Goal: Information Seeking & Learning: Learn about a topic

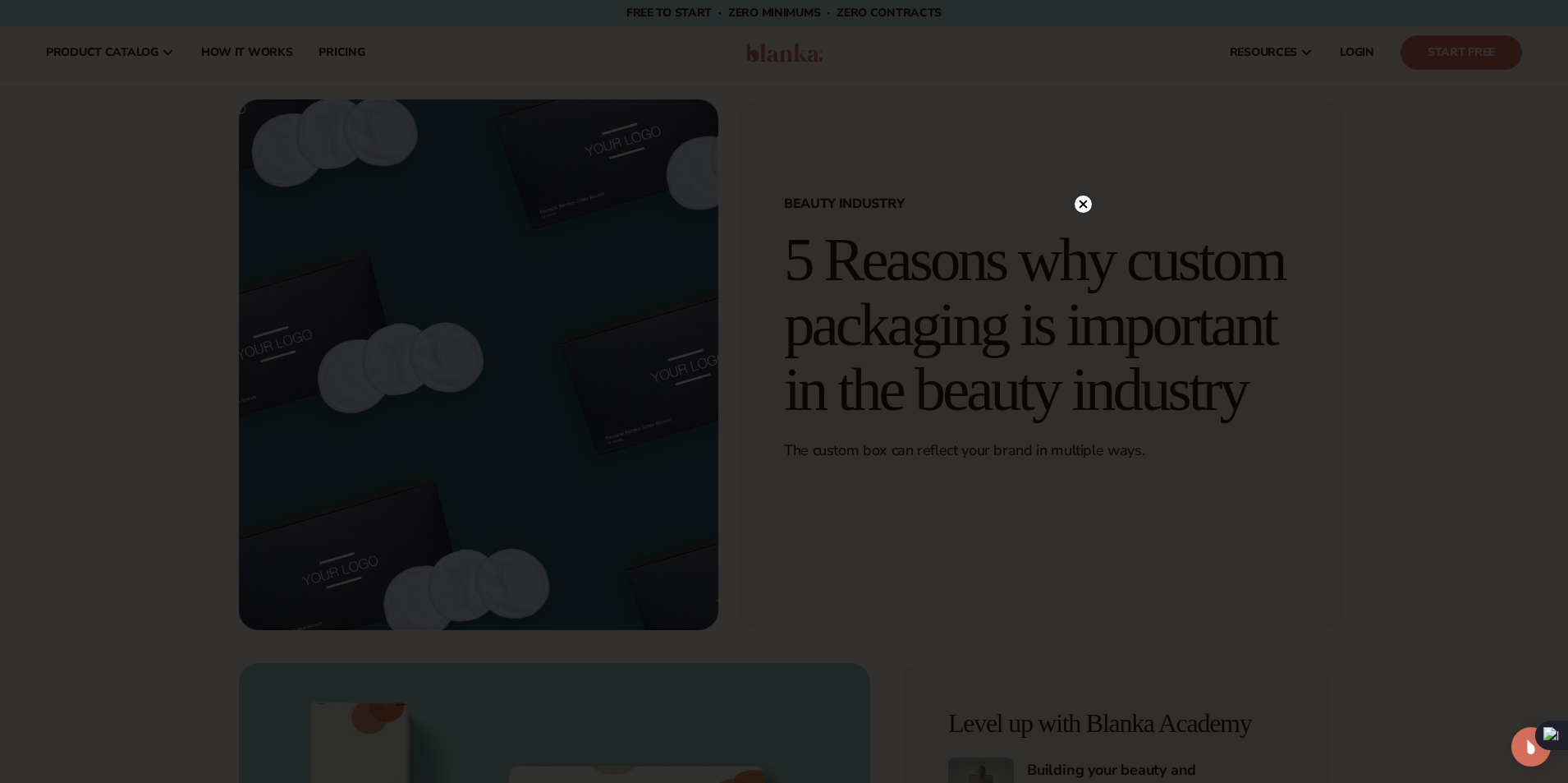
click at [1088, 201] on circle at bounding box center [1083, 204] width 18 height 18
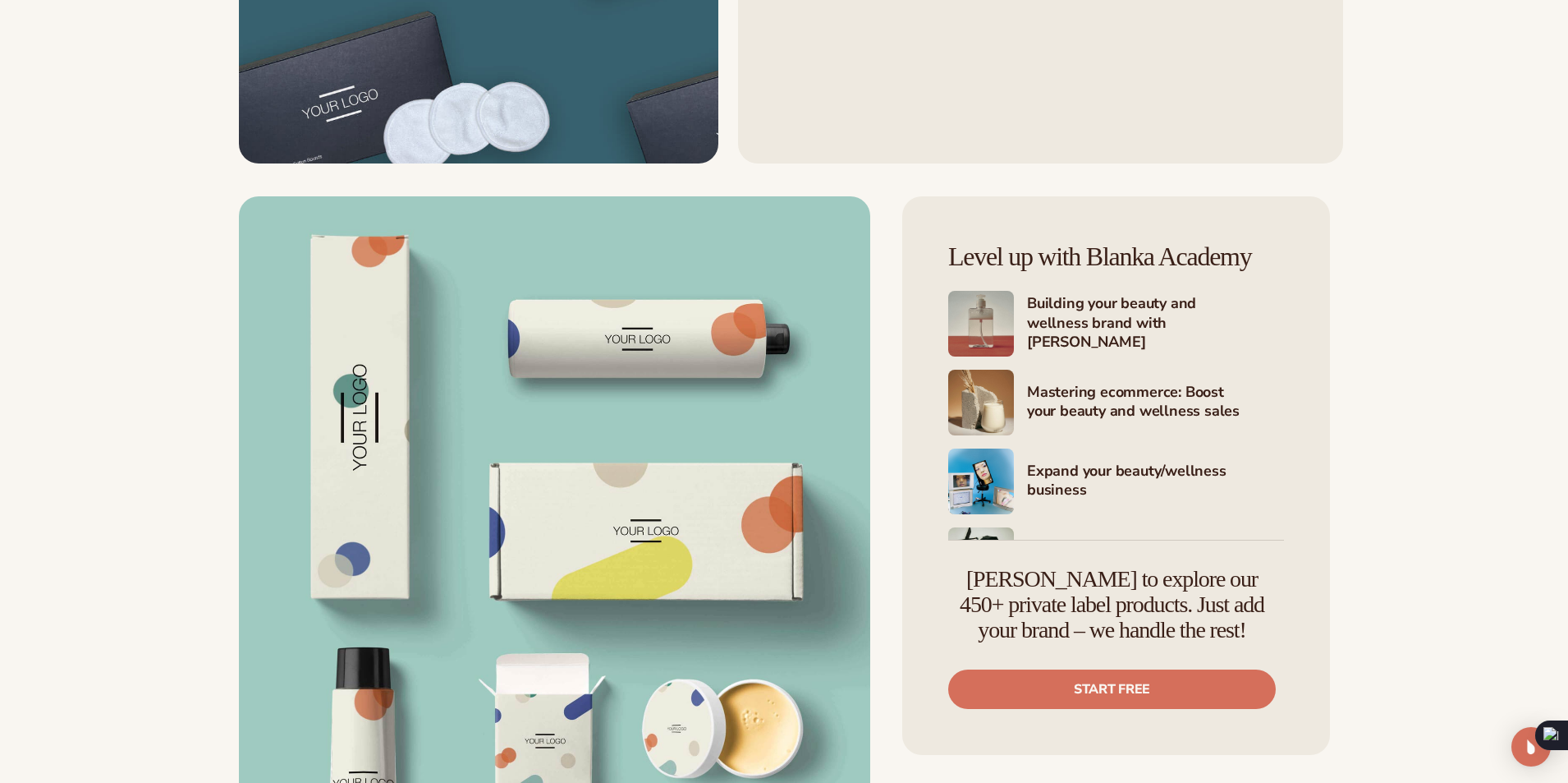
scroll to position [493, 0]
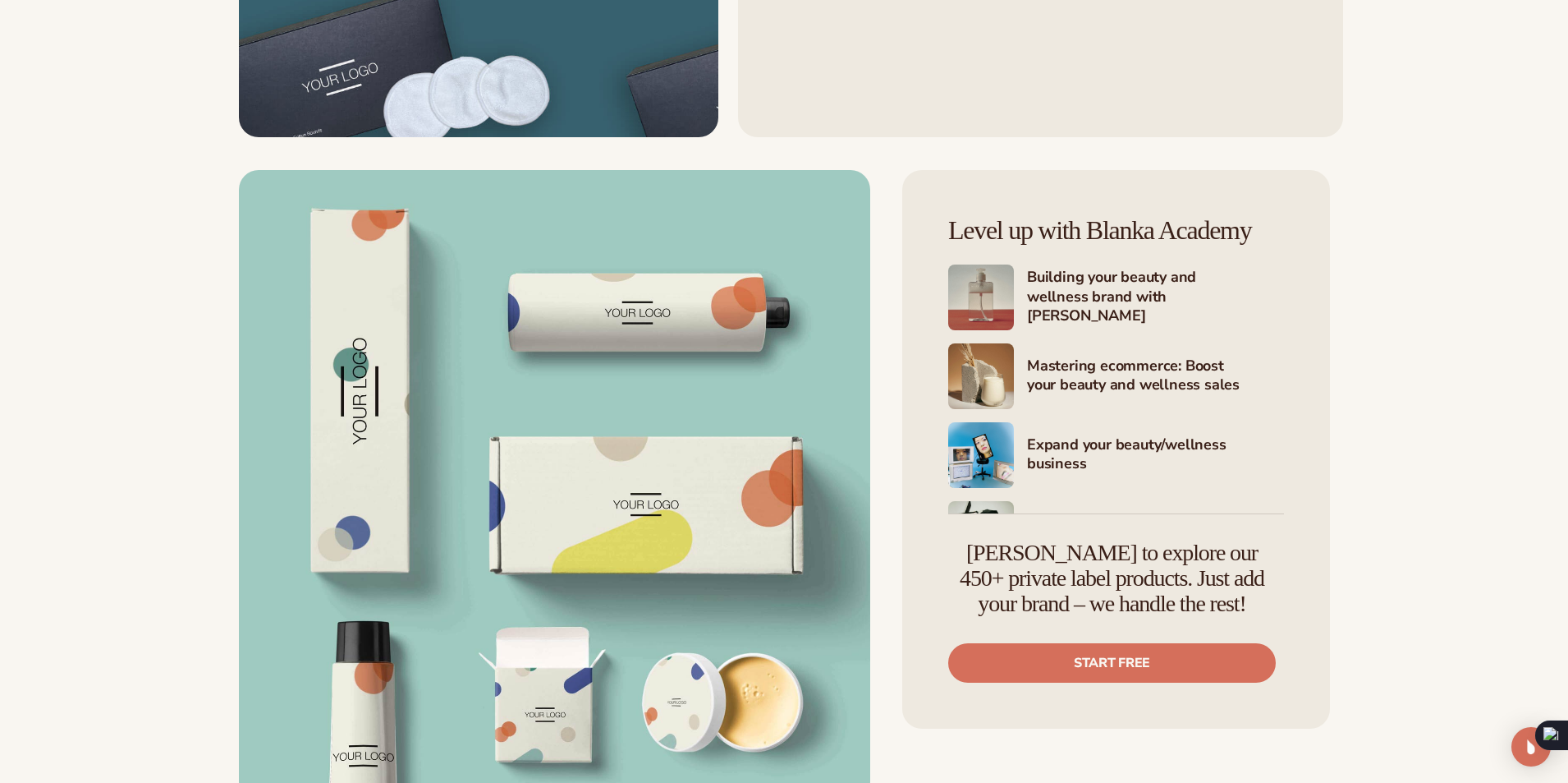
click at [956, 226] on h4 "Level up with Blanka Academy" at bounding box center [1116, 231] width 336 height 29
click at [1176, 232] on h4 "Level up with Blanka Academy" at bounding box center [1116, 231] width 336 height 29
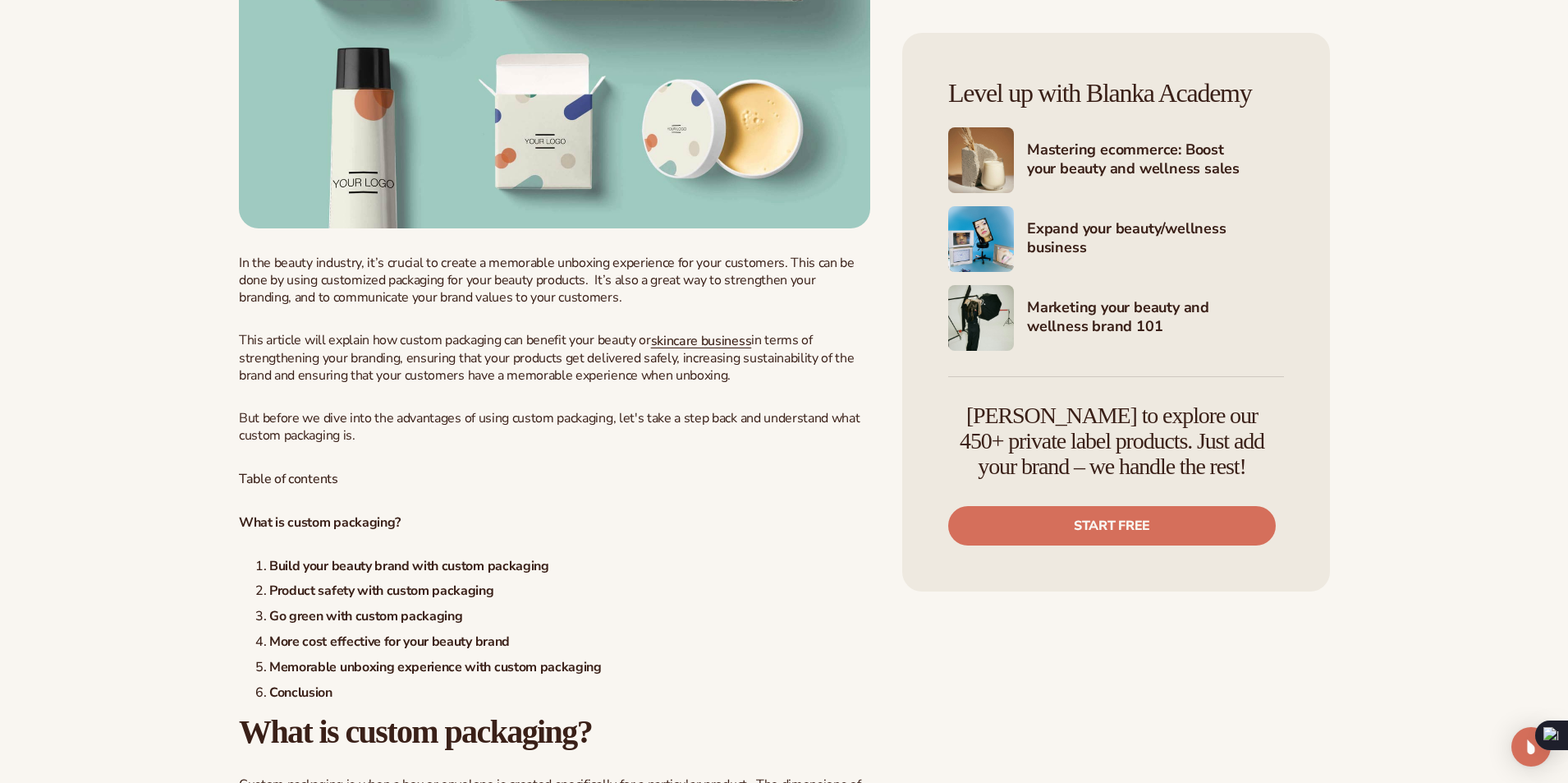
scroll to position [1068, 0]
drag, startPoint x: 1191, startPoint y: 443, endPoint x: 1200, endPoint y: 463, distance: 21.9
click at [1200, 463] on h4 "[PERSON_NAME] to explore our 450+ private label products. Just add your brand –…" at bounding box center [1112, 441] width 327 height 76
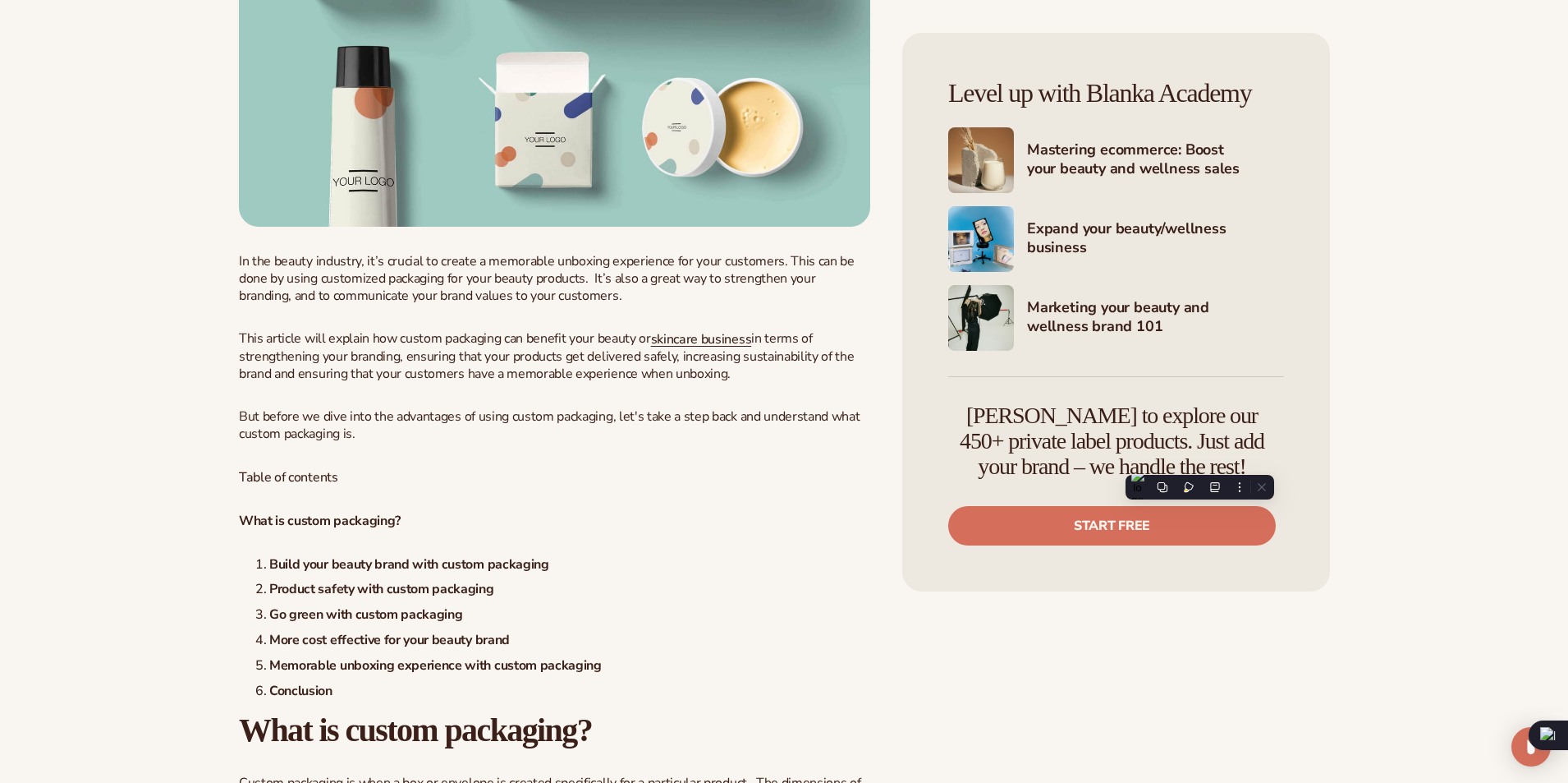
drag, startPoint x: 1178, startPoint y: 442, endPoint x: 1289, endPoint y: 472, distance: 115.0
click at [1289, 472] on div "Level up with Blanka Academy Building your beauty and wellness brand with [PERS…" at bounding box center [1116, 311] width 427 height 559
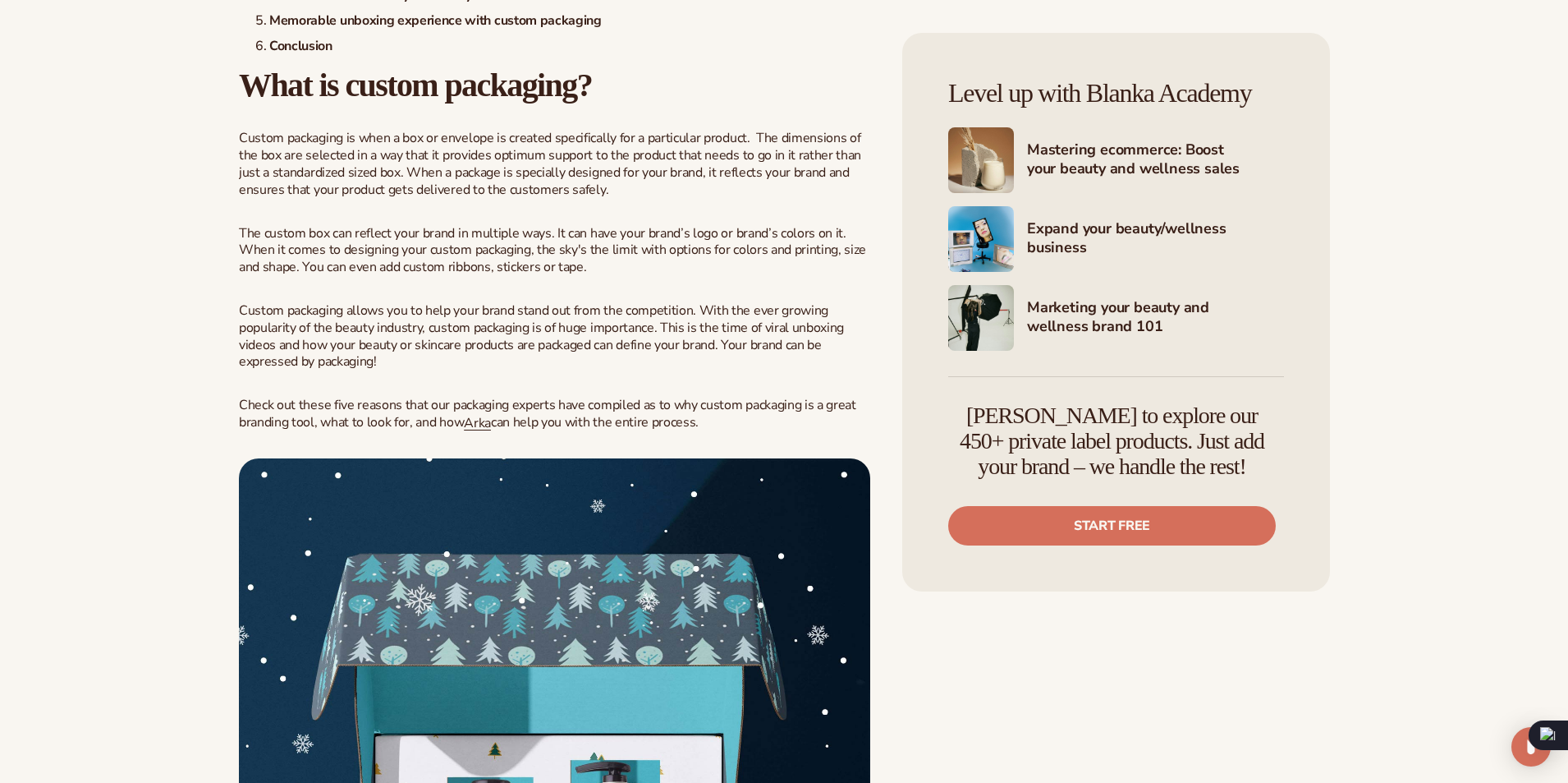
scroll to position [1724, 0]
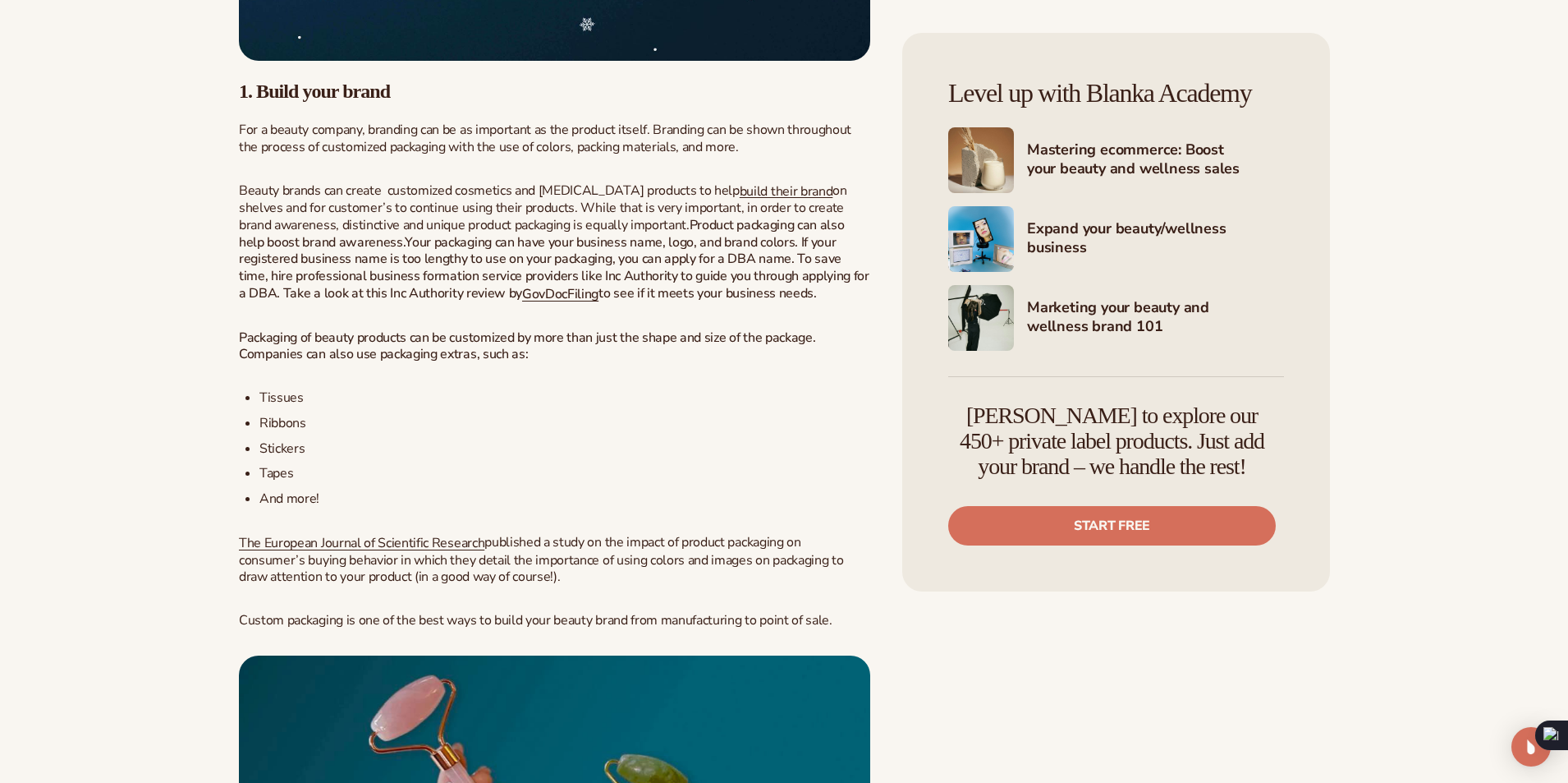
scroll to position [2792, 0]
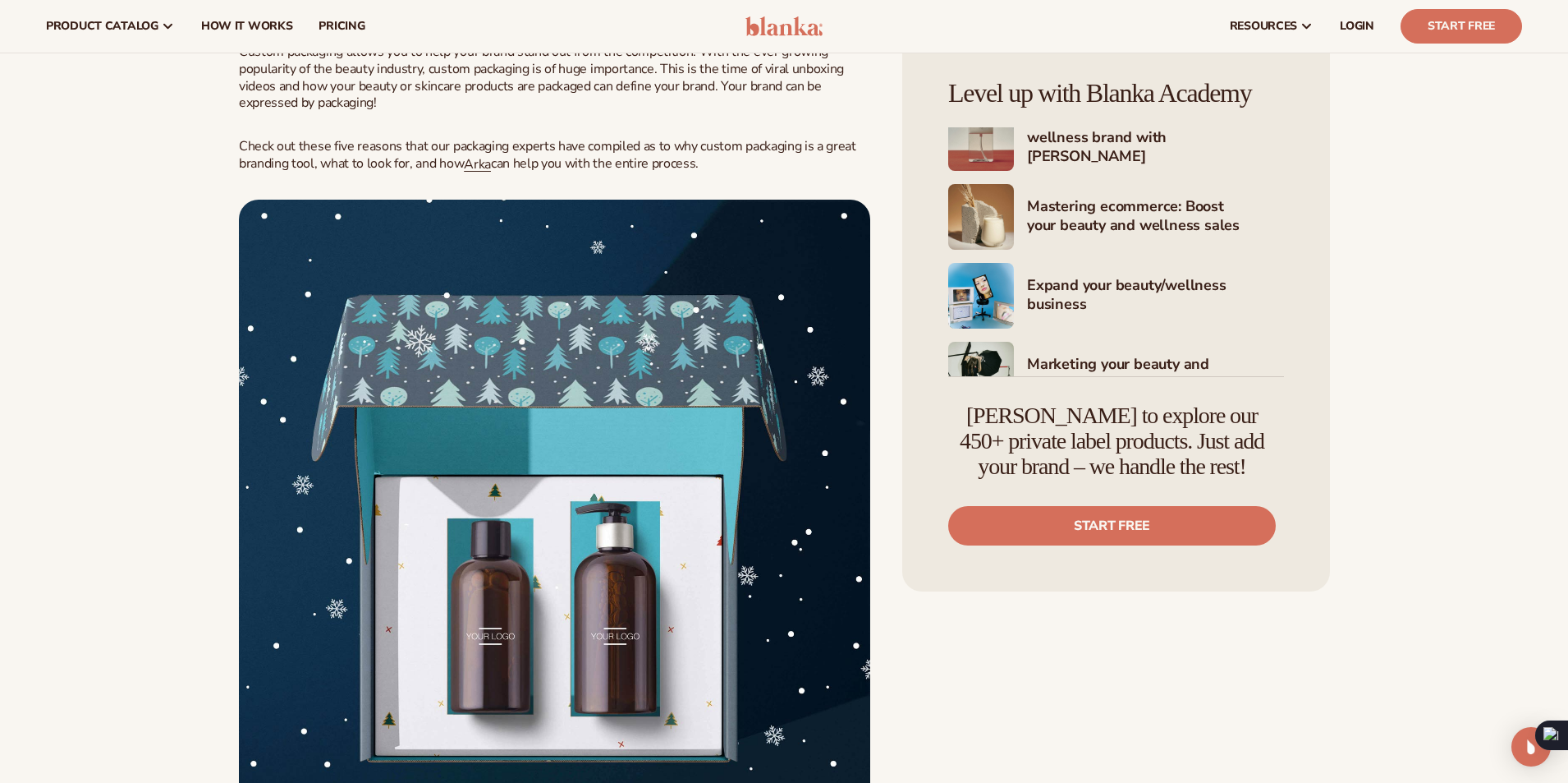
scroll to position [0, 0]
